Goal: Information Seeking & Learning: Learn about a topic

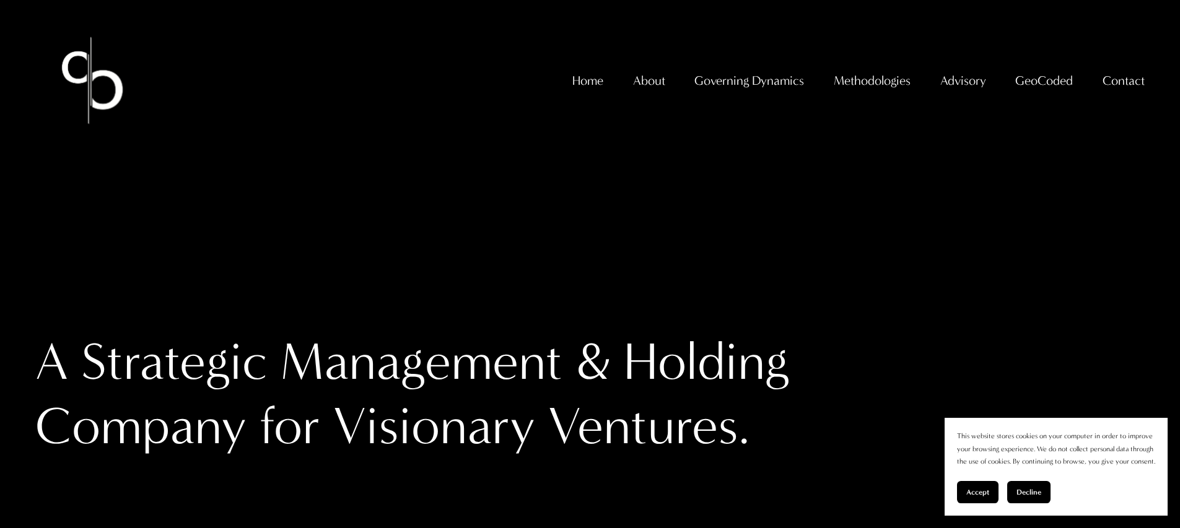
click at [0, 0] on span "GeoCoded - Weekly" at bounding box center [0, 0] width 0 height 0
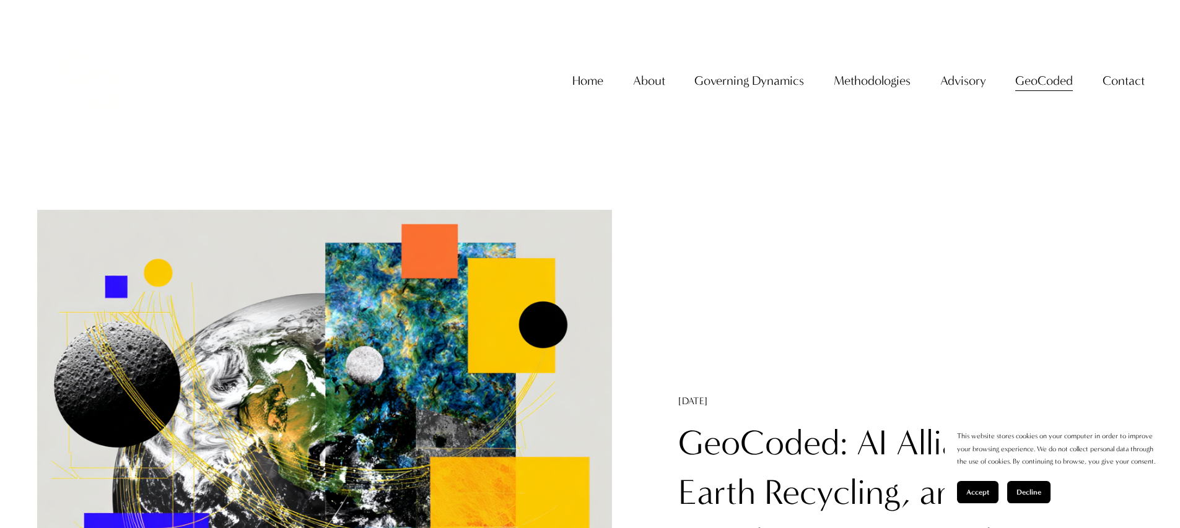
click at [829, 437] on link "GeoCoded: AI Alliances, Rare Earth Recycling, and TikTok Deal ([DATE]–[DATE])" at bounding box center [892, 492] width 428 height 141
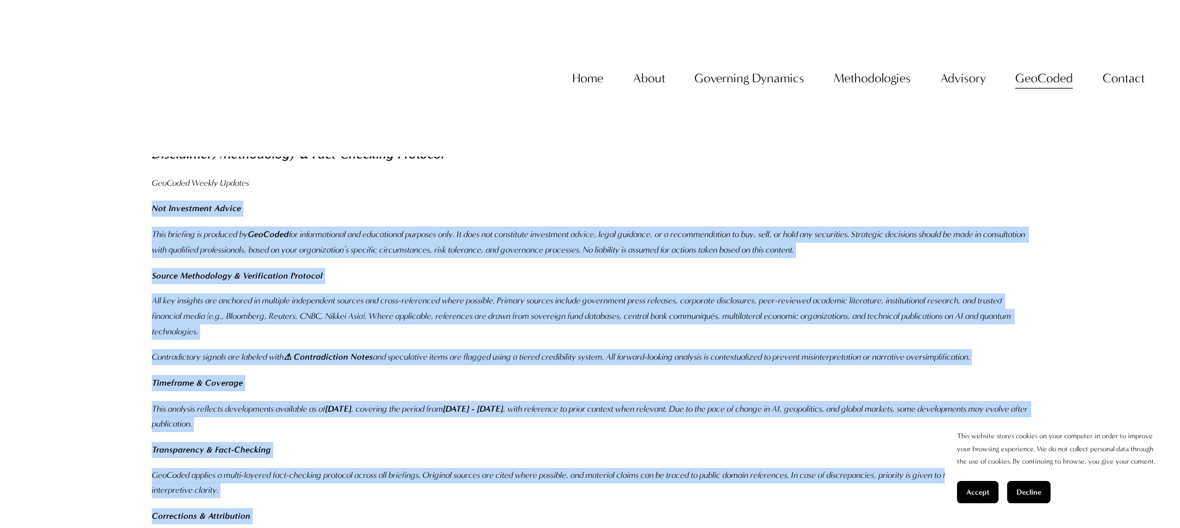
scroll to position [3666, 0]
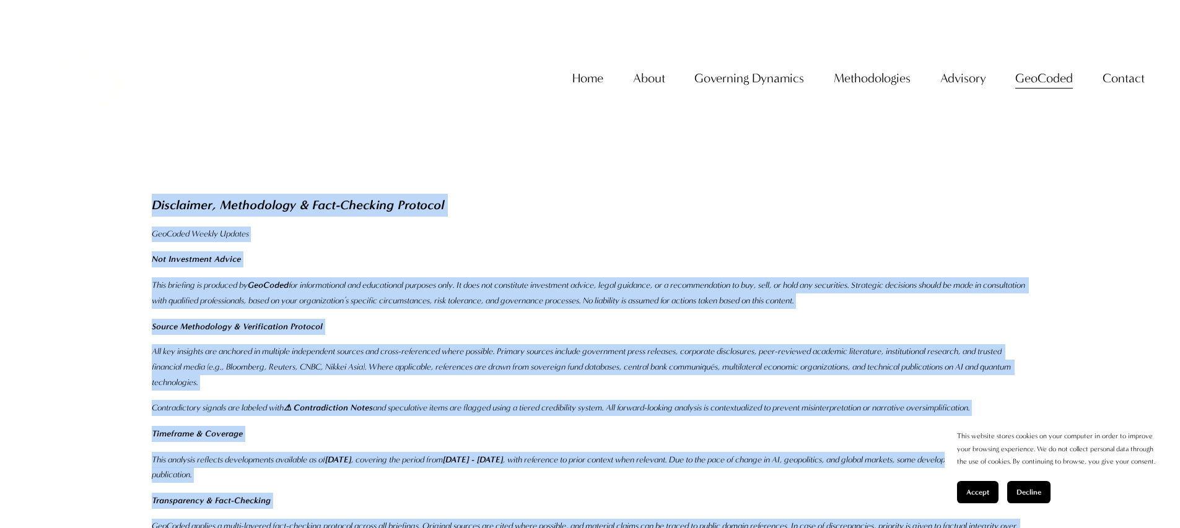
drag, startPoint x: 336, startPoint y: 287, endPoint x: 149, endPoint y: 190, distance: 211.1
click at [149, 190] on div "Conclusion & Strategic Radar Three insights: Diversify critical minerals now – …" at bounding box center [590, 211] width 898 height 831
copy div "Disclaimer, Methodology & Fact-Checking Protocol GeoCoded Weekly Updates Not In…"
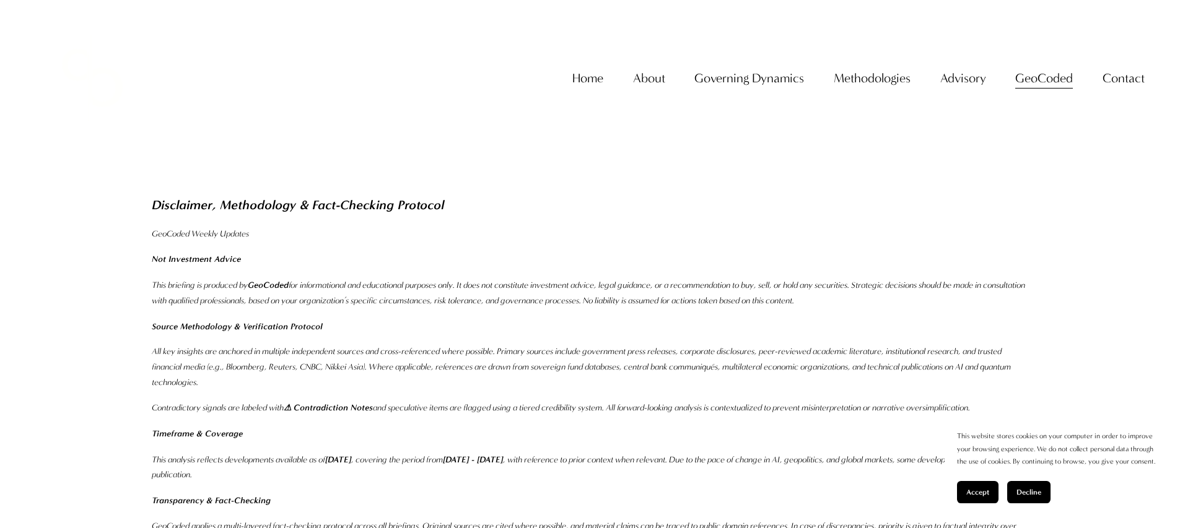
click at [570, 77] on div "Home About About The Firm Professor Christopher Sanchez Governing Dynamics" at bounding box center [589, 78] width 1109 height 114
click at [574, 87] on link "Home" at bounding box center [587, 78] width 31 height 25
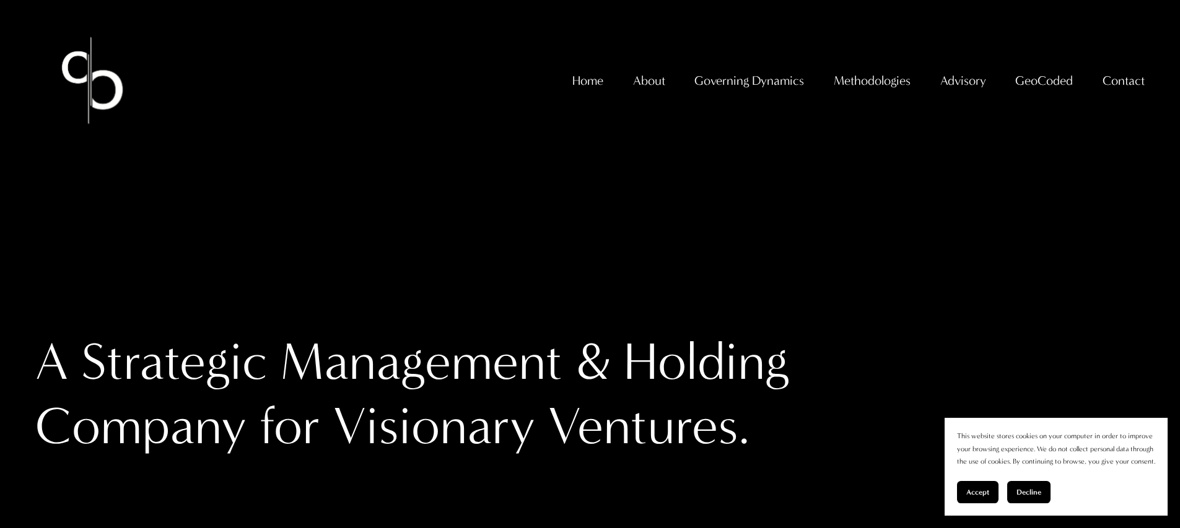
click at [0, 0] on span "GeoCoded - Weekly" at bounding box center [0, 0] width 0 height 0
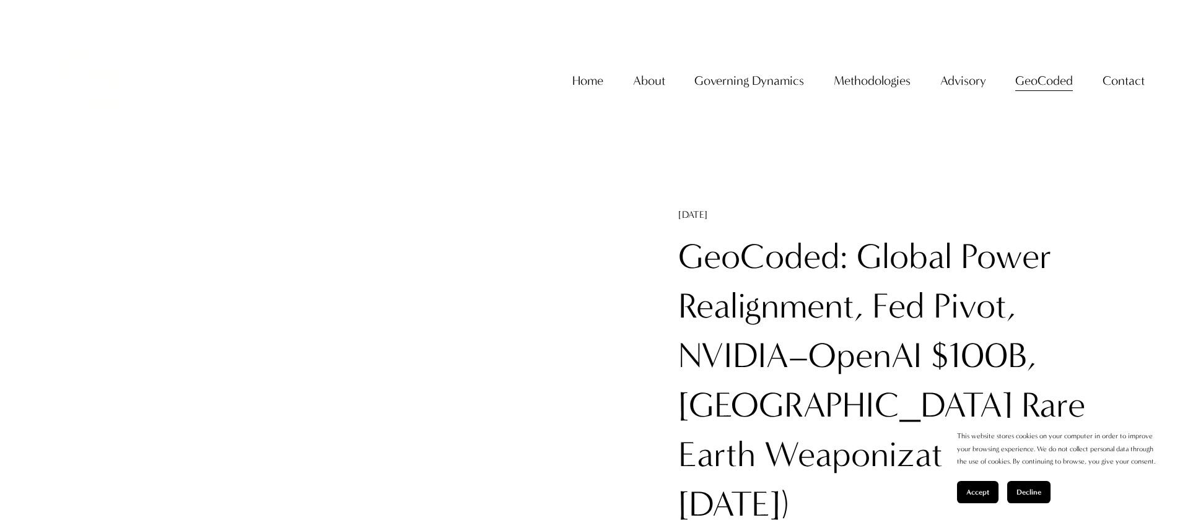
click at [743, 255] on link "GeoCoded: Global Power Realignment, Fed Pivot, NVIDIA–OpenAI $100B, China Rare …" at bounding box center [903, 380] width 450 height 289
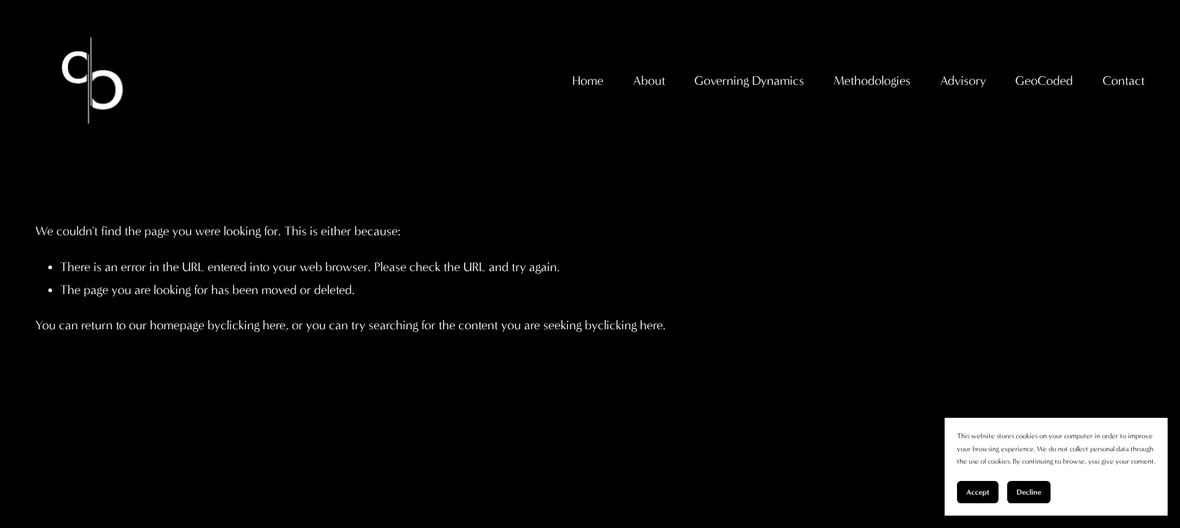
click at [0, 0] on span "GeoCoded - Weekly" at bounding box center [0, 0] width 0 height 0
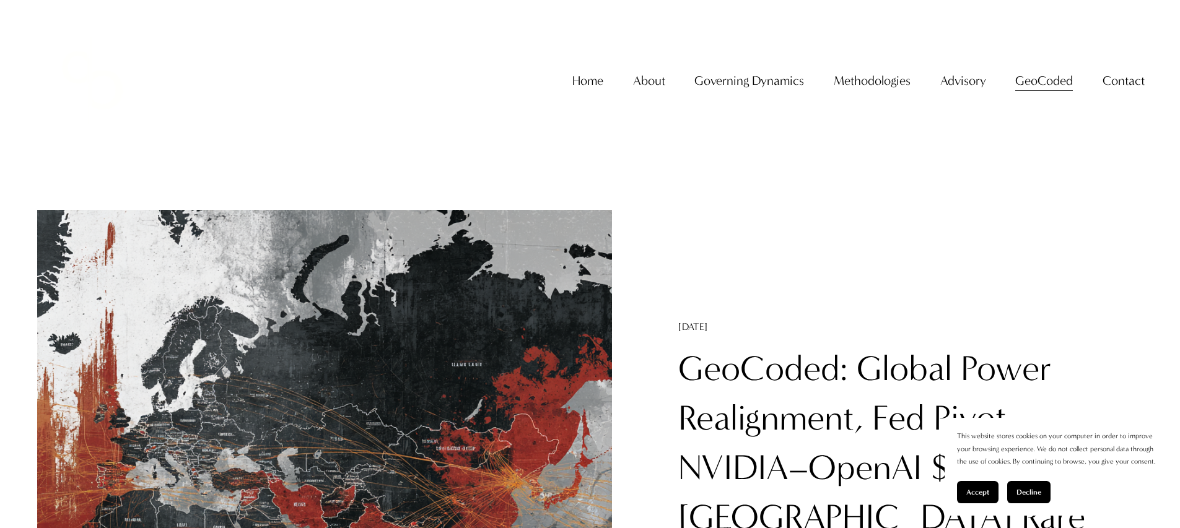
click at [696, 391] on link "GeoCoded: Global Power Realignment, Fed Pivot, NVIDIA–OpenAI $100B, [GEOGRAPHIC…" at bounding box center [903, 492] width 450 height 289
